Goal: Register for event/course

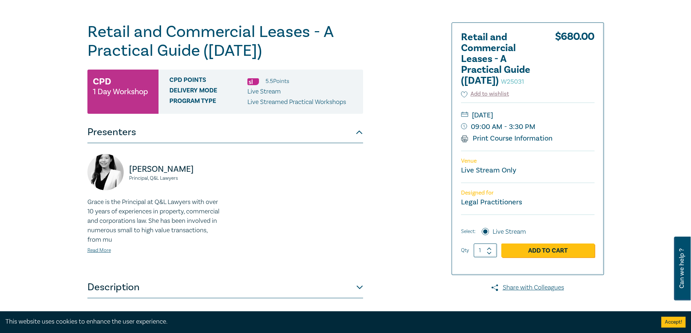
scroll to position [36, 0]
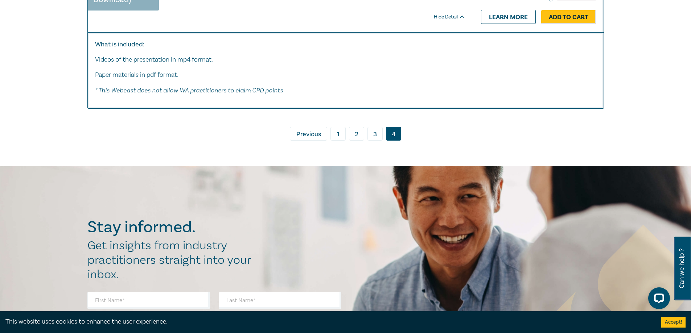
scroll to position [3844, 0]
